Goal: Task Accomplishment & Management: Complete application form

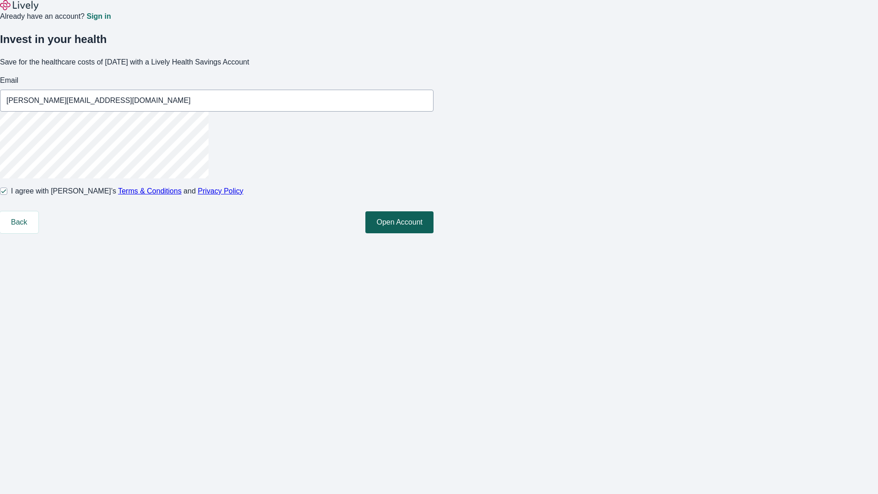
click at [433, 233] on button "Open Account" at bounding box center [399, 222] width 68 height 22
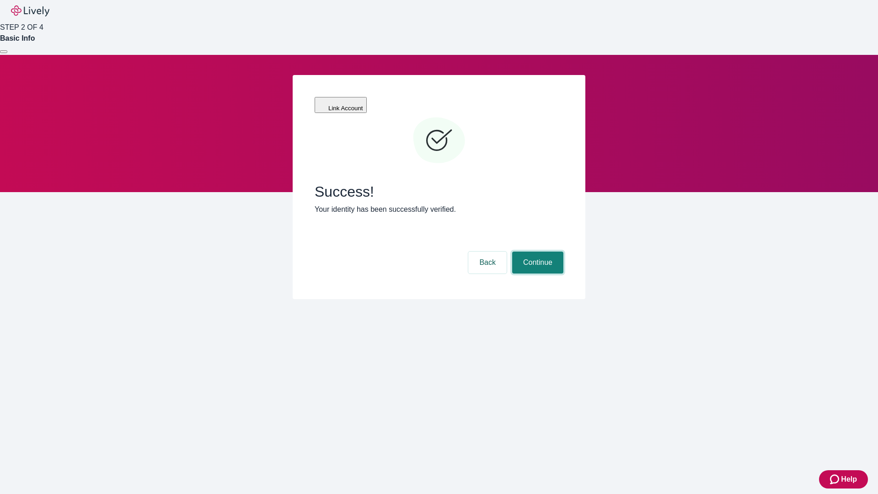
click at [536, 251] on button "Continue" at bounding box center [537, 262] width 51 height 22
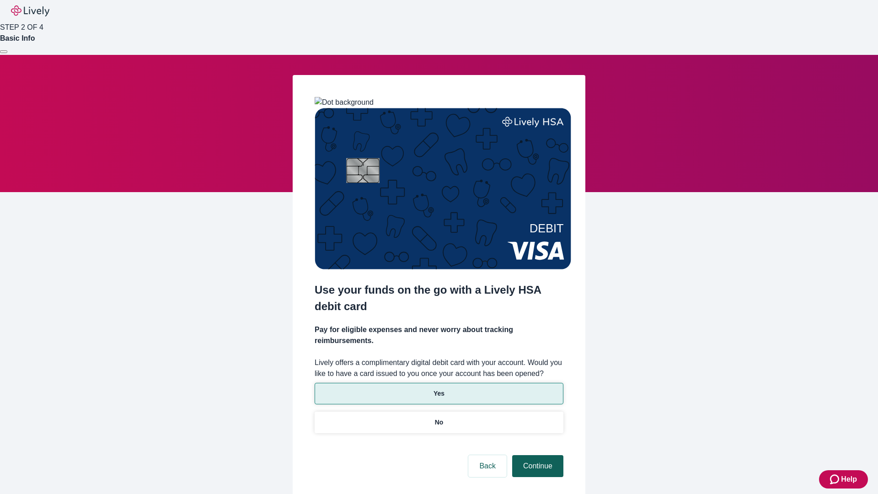
click at [438, 417] on p "No" at bounding box center [439, 422] width 9 height 10
click at [536, 455] on button "Continue" at bounding box center [537, 466] width 51 height 22
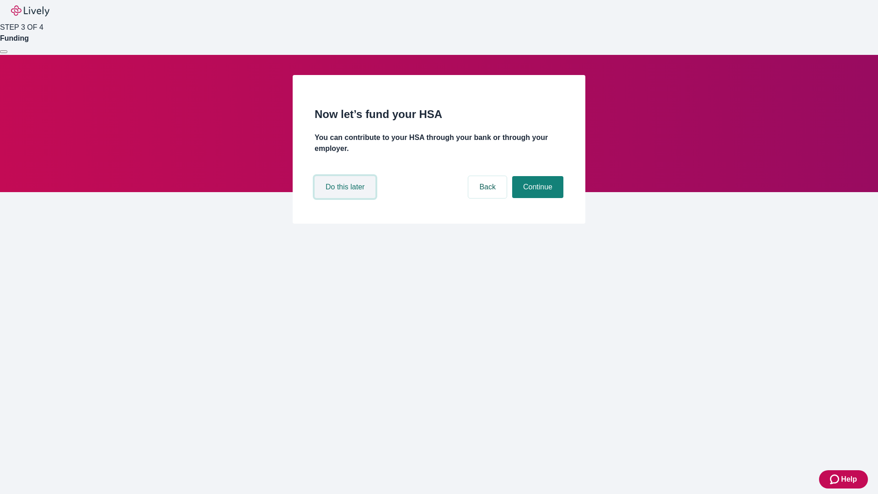
click at [346, 198] on button "Do this later" at bounding box center [345, 187] width 61 height 22
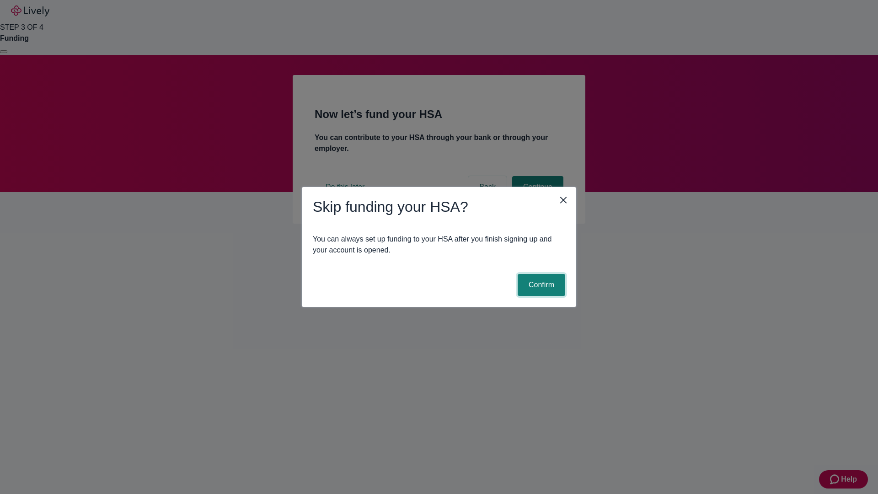
click at [540, 285] on button "Confirm" at bounding box center [542, 285] width 48 height 22
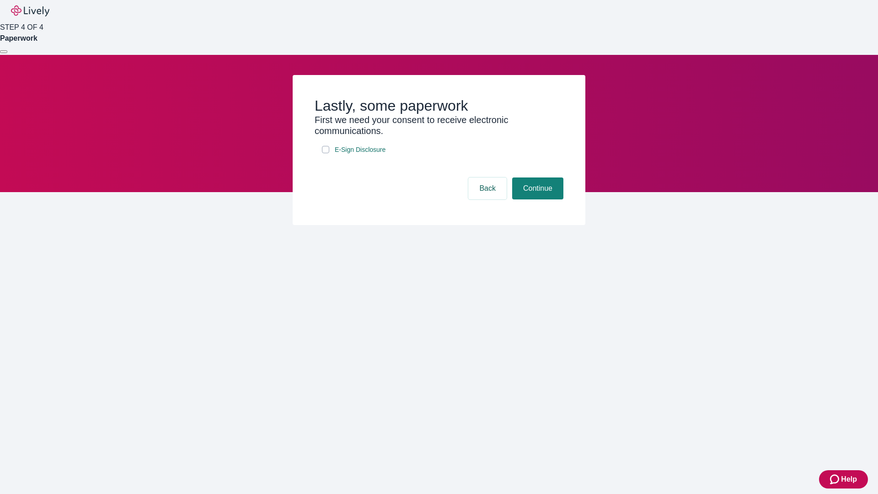
click at [326, 153] on input "E-Sign Disclosure" at bounding box center [325, 149] width 7 height 7
checkbox input "true"
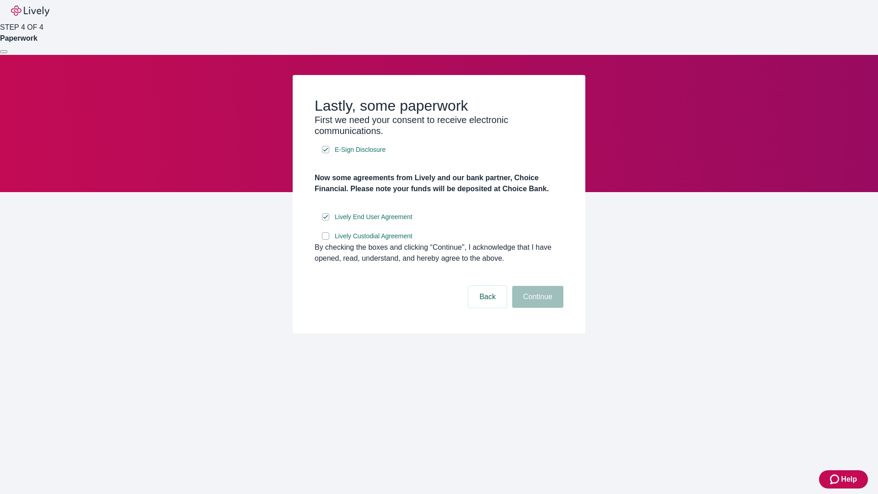
click at [326, 240] on input "Lively Custodial Agreement" at bounding box center [325, 235] width 7 height 7
checkbox input "true"
click at [536, 308] on button "Continue" at bounding box center [537, 297] width 51 height 22
